Goal: Check status: Check status

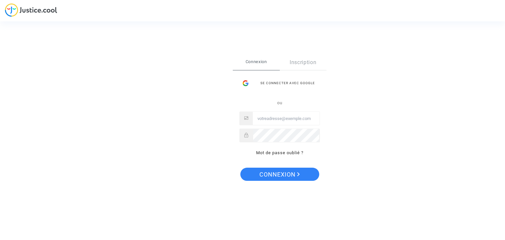
click at [276, 84] on div "Se connecter avec Google" at bounding box center [279, 83] width 81 height 13
